Goal: Task Accomplishment & Management: Complete application form

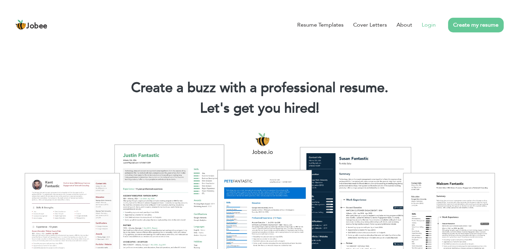
click at [424, 24] on link "Login" at bounding box center [429, 25] width 14 height 8
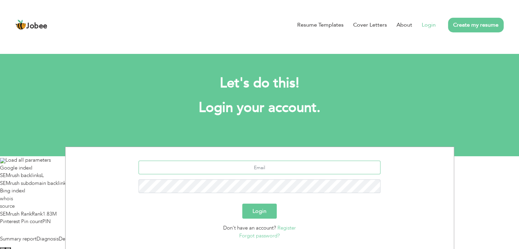
click at [251, 170] on input "text" at bounding box center [259, 168] width 242 height 14
type input "zainalee650@gmail.com"
click at [261, 239] on link "Forgot password?" at bounding box center [259, 235] width 41 height 7
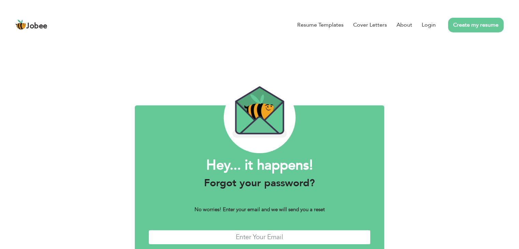
click at [261, 236] on input "text" at bounding box center [259, 237] width 222 height 15
type input "[EMAIL_ADDRESS][DOMAIN_NAME]"
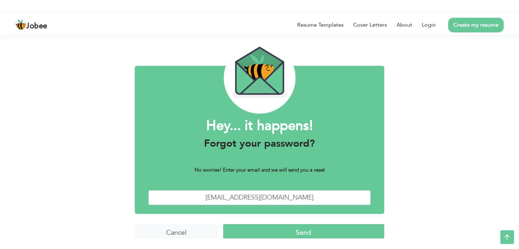
click at [269, 226] on input "Send" at bounding box center [303, 231] width 161 height 15
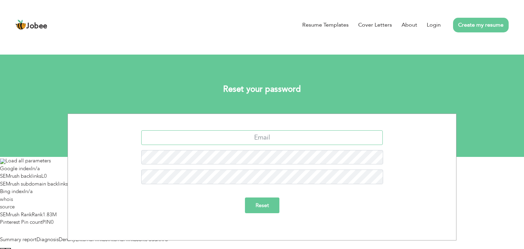
click at [260, 143] on input "text" at bounding box center [262, 137] width 242 height 15
type input "[EMAIL_ADDRESS][DOMAIN_NAME]"
click at [245, 198] on input "Reset" at bounding box center [262, 206] width 34 height 16
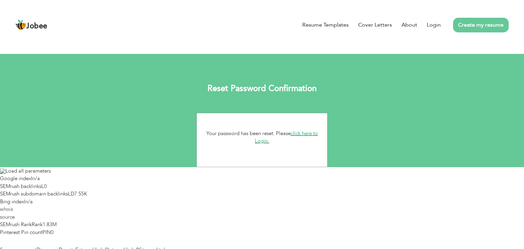
click at [297, 133] on link "click here to Login." at bounding box center [286, 137] width 63 height 15
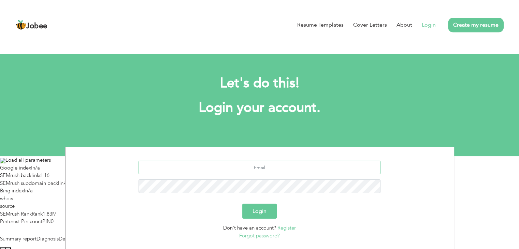
click at [245, 167] on input "text" at bounding box center [259, 168] width 242 height 14
type input "[EMAIL_ADDRESS][DOMAIN_NAME]"
click at [242, 204] on button "Login" at bounding box center [259, 211] width 34 height 15
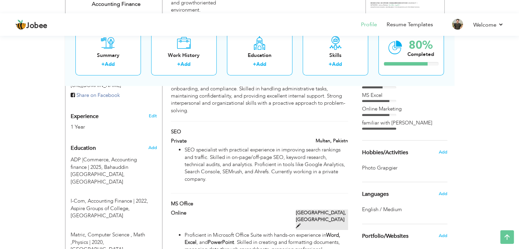
scroll to position [314, 0]
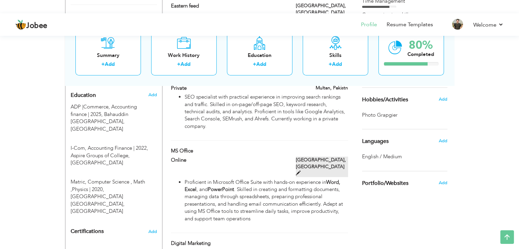
click at [301, 171] on span at bounding box center [298, 173] width 5 height 5
type input "MS Office"
type input "Online"
type input "Pakistan"
type input "Multan"
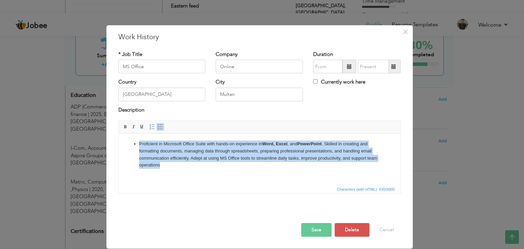
drag, startPoint x: 135, startPoint y: 154, endPoint x: 121, endPoint y: 137, distance: 21.8
click at [121, 137] on html "Proficient in Microsoft Office Suite with hands-on experience in Word, Excel , …" at bounding box center [259, 155] width 282 height 42
copy li "Proficient in Microsoft Office Suite with hands-on experience in Word, Excel , …"
click at [194, 166] on li "Proficient in Microsoft Office Suite with hands-on experience in Word, Excel , …" at bounding box center [259, 155] width 241 height 28
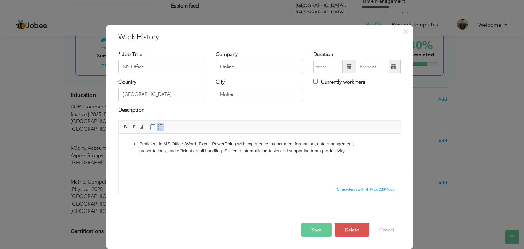
click at [325, 232] on button "Save" at bounding box center [316, 230] width 30 height 14
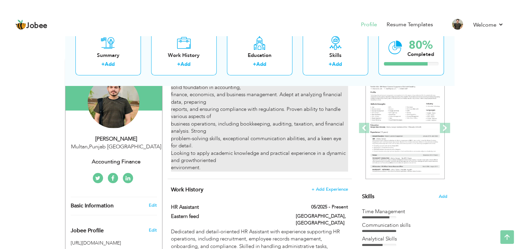
scroll to position [0, 0]
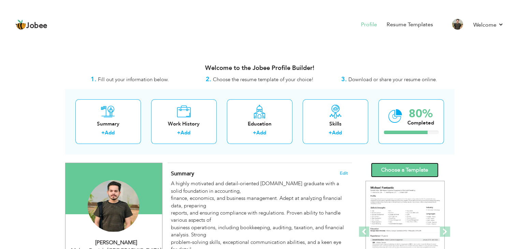
click at [416, 169] on link "Choose a Template" at bounding box center [405, 170] width 68 height 15
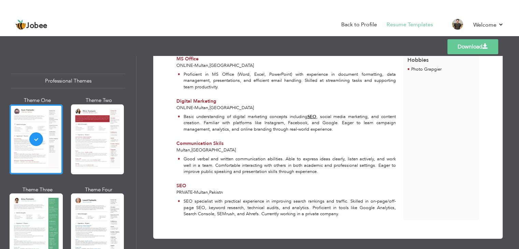
scroll to position [217, 0]
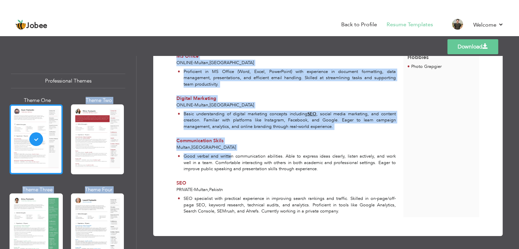
drag, startPoint x: 231, startPoint y: 153, endPoint x: 42, endPoint y: 159, distance: 189.1
click at [42, 159] on div "Professional Themes Theme One Theme Two Theme Three Theme Four" at bounding box center [259, 152] width 519 height 193
click at [128, 130] on div "Professional Themes Theme One Theme Two Theme Three Theme Six" at bounding box center [68, 152] width 136 height 193
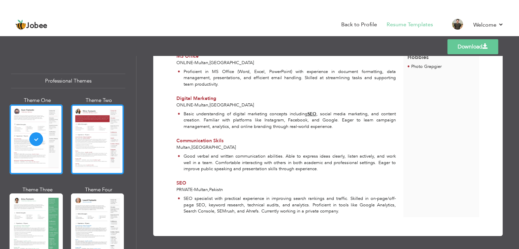
click at [104, 135] on div at bounding box center [97, 139] width 53 height 70
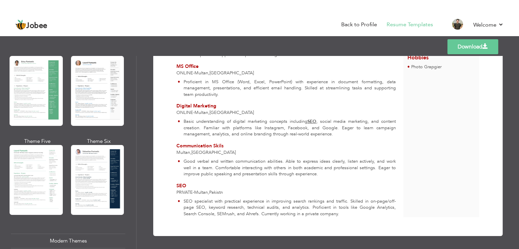
scroll to position [137, 0]
click at [38, 195] on div at bounding box center [36, 180] width 53 height 70
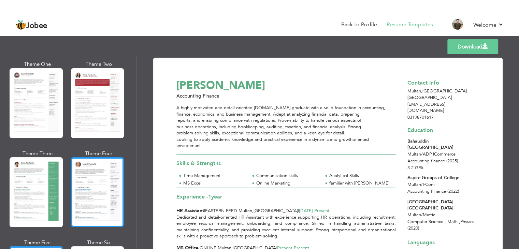
scroll to position [4, 0]
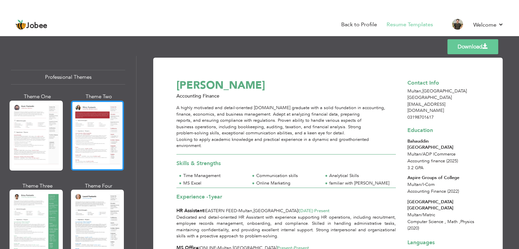
click at [93, 129] on div at bounding box center [97, 136] width 53 height 70
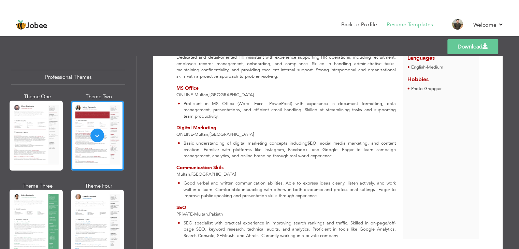
scroll to position [211, 0]
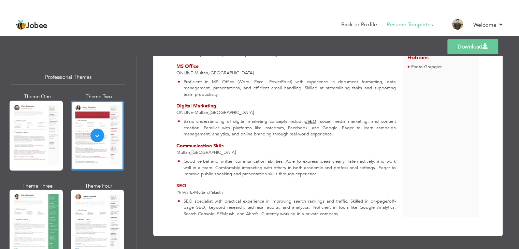
click at [464, 49] on link "Download" at bounding box center [472, 46] width 51 height 15
